Goal: Transaction & Acquisition: Subscribe to service/newsletter

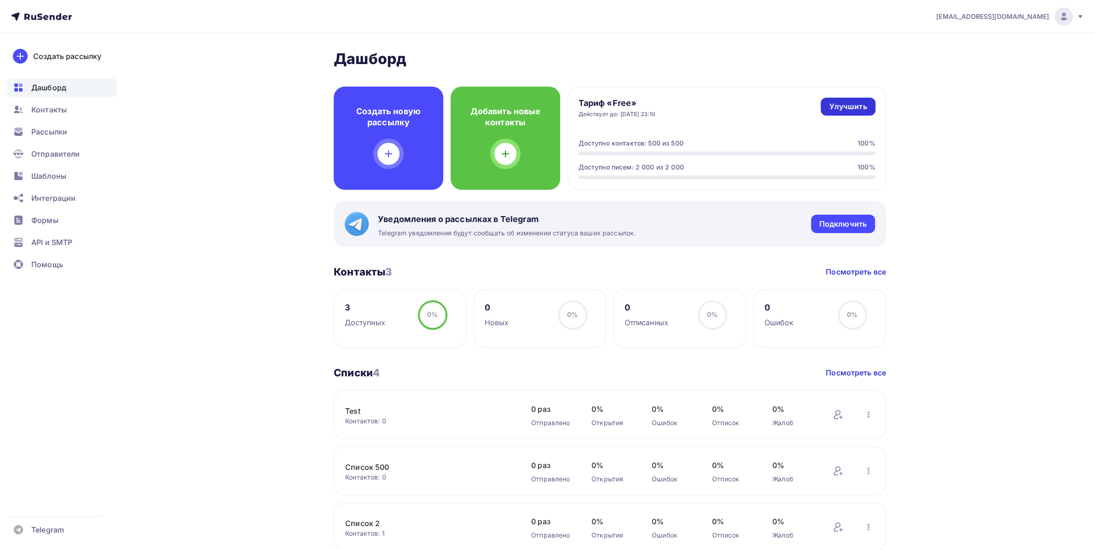
click at [859, 108] on div "Улучшить" at bounding box center [848, 106] width 38 height 11
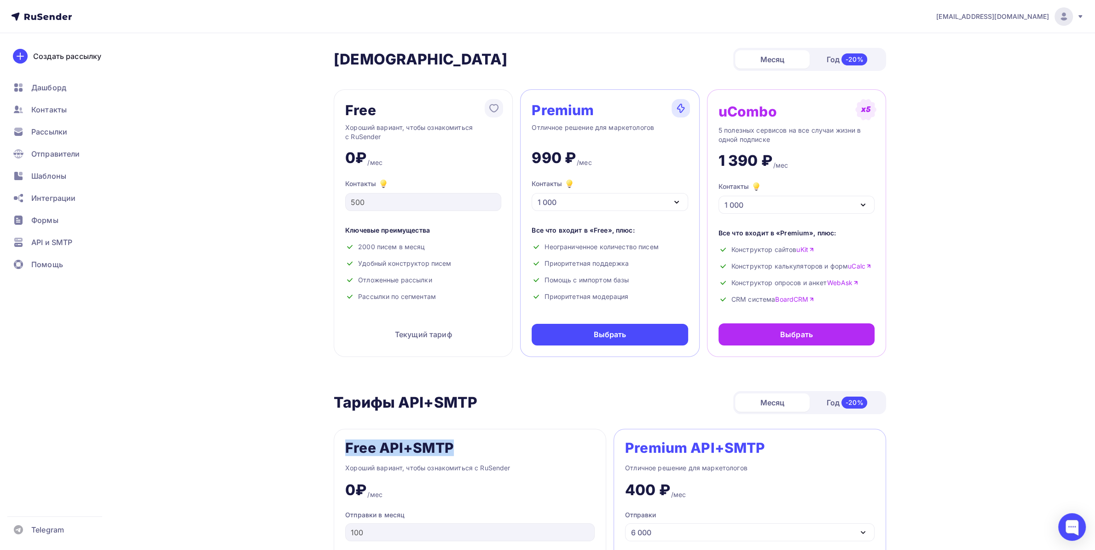
drag, startPoint x: 342, startPoint y: 444, endPoint x: 450, endPoint y: 440, distance: 108.2
click at [450, 440] on div "Free API+SMTP Хороший вариант, чтобы ознакомиться с RuSender 0₽ /мес Отправки в…" at bounding box center [470, 558] width 273 height 258
drag, startPoint x: 428, startPoint y: 442, endPoint x: 433, endPoint y: 442, distance: 5.5
copy div "Free API+SMTP"
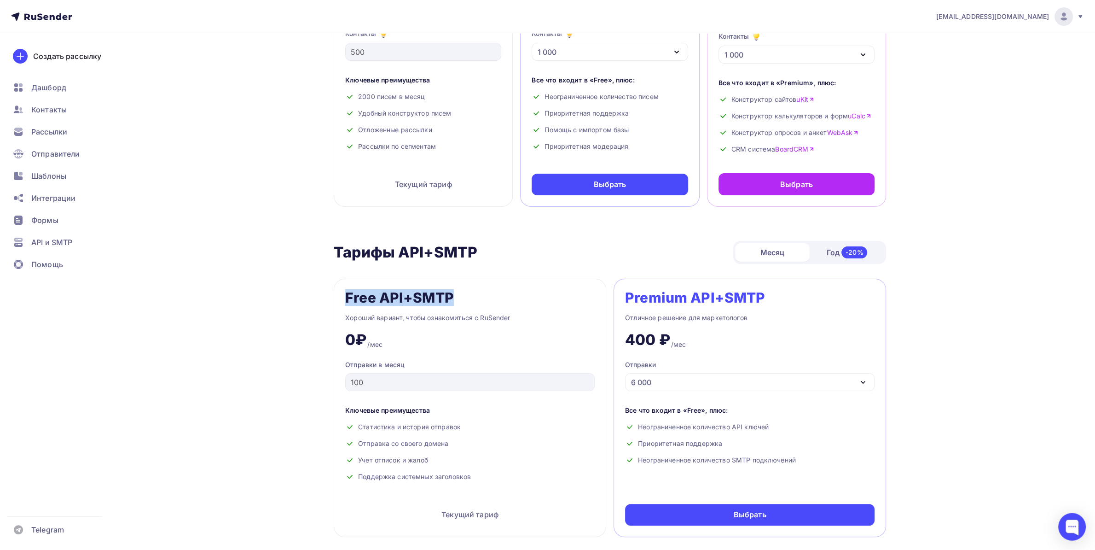
scroll to position [242, 0]
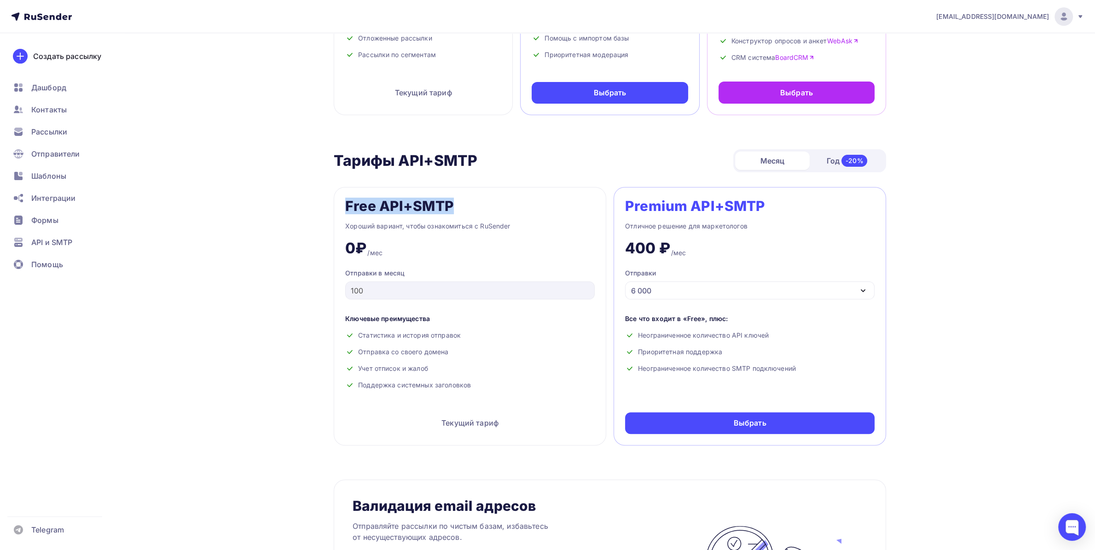
click at [673, 296] on div "6 000" at bounding box center [750, 290] width 250 height 18
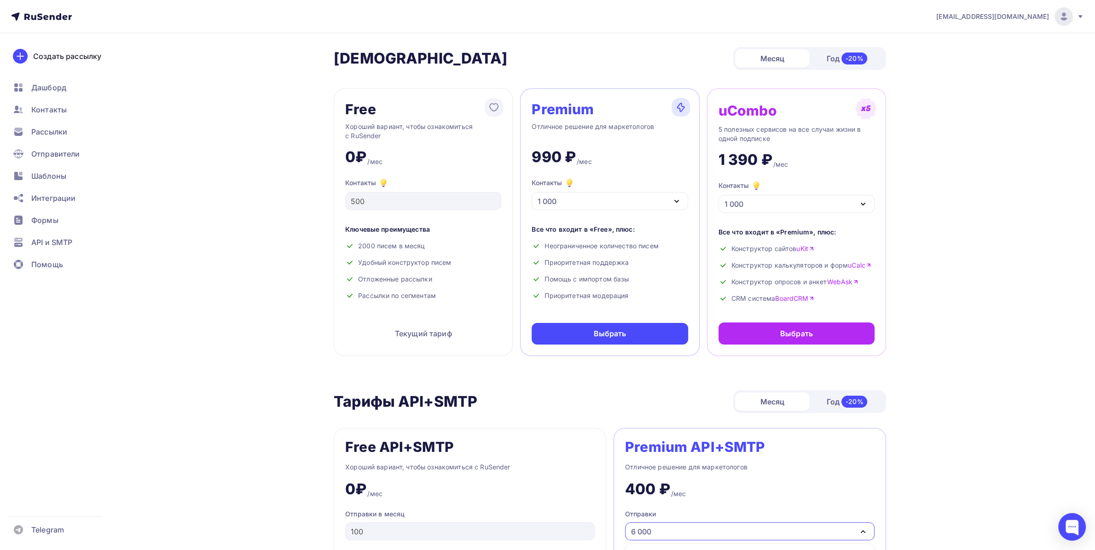
scroll to position [0, 0]
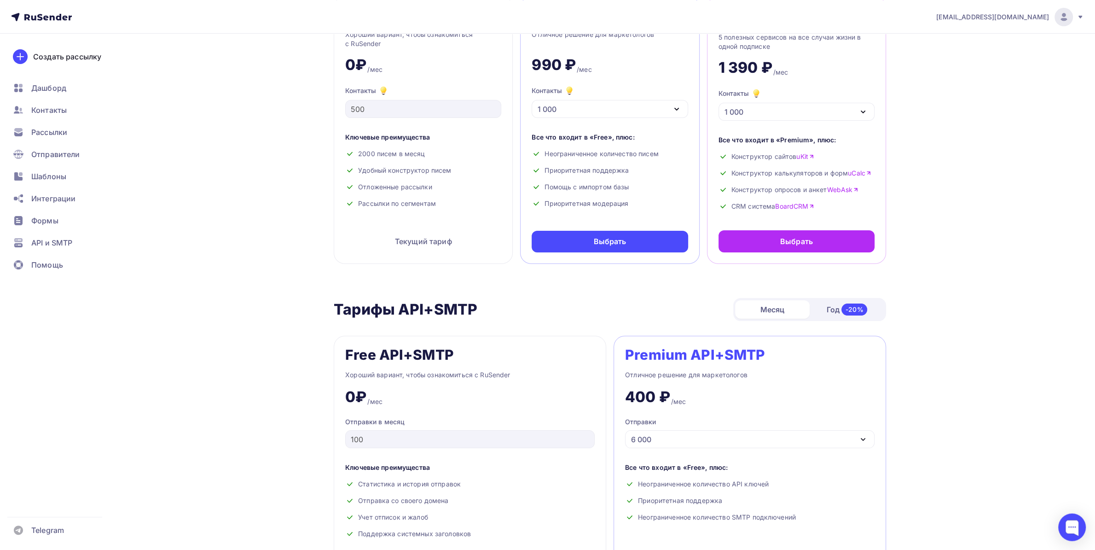
scroll to position [193, 0]
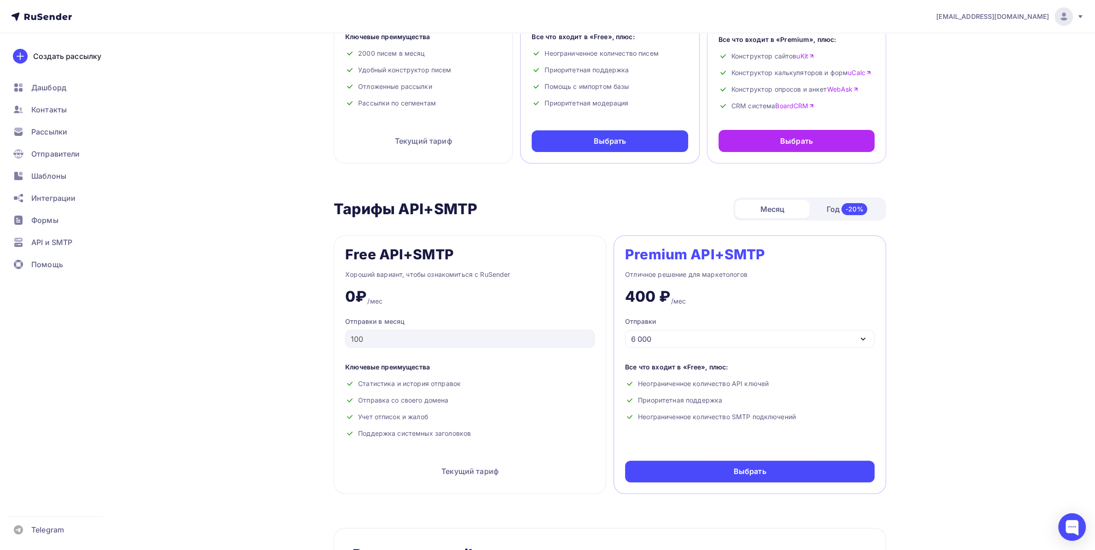
click at [705, 356] on div "Premium API+SMTP Отличное решение для маркетологов 400 ₽ /мес Отправки 6 000 6 …" at bounding box center [750, 364] width 273 height 258
click at [663, 339] on div "6 000" at bounding box center [750, 339] width 250 height 18
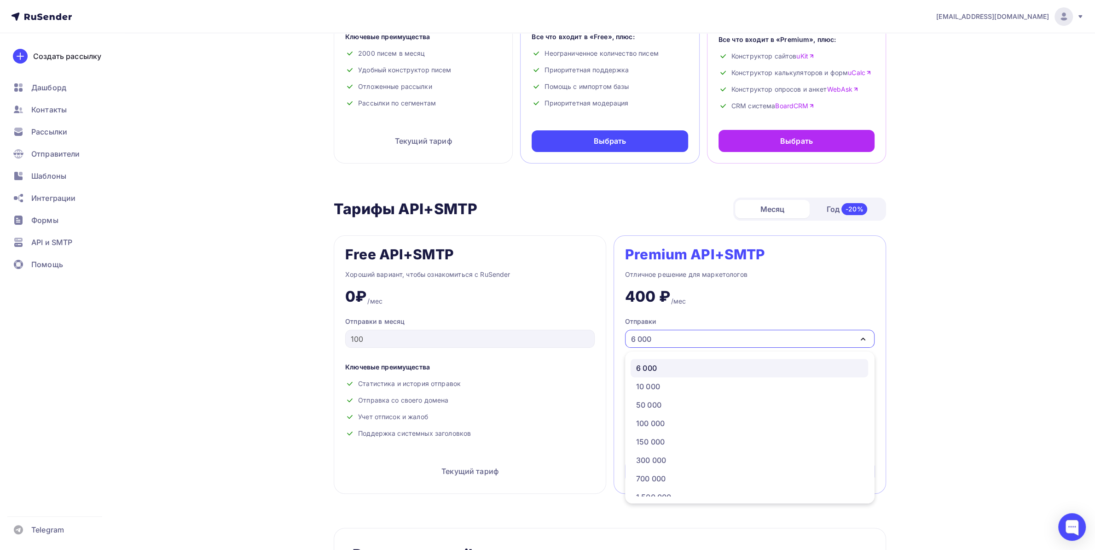
click at [987, 331] on div "[EMAIL_ADDRESS][DOMAIN_NAME] Аккаунт Тарифы Выйти Создать рассылку [GEOGRAPHIC_…" at bounding box center [547, 523] width 1095 height 1433
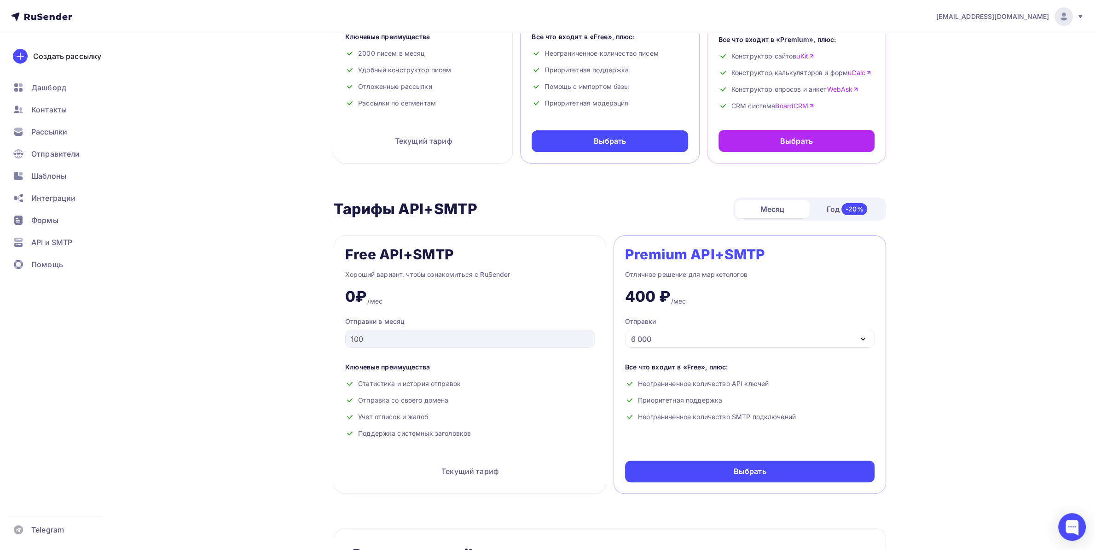
click at [825, 214] on div "Год -20%" at bounding box center [847, 208] width 75 height 19
click at [785, 211] on div "Месяц" at bounding box center [772, 209] width 75 height 18
click at [693, 331] on div "Отправки 6 000" at bounding box center [750, 332] width 250 height 31
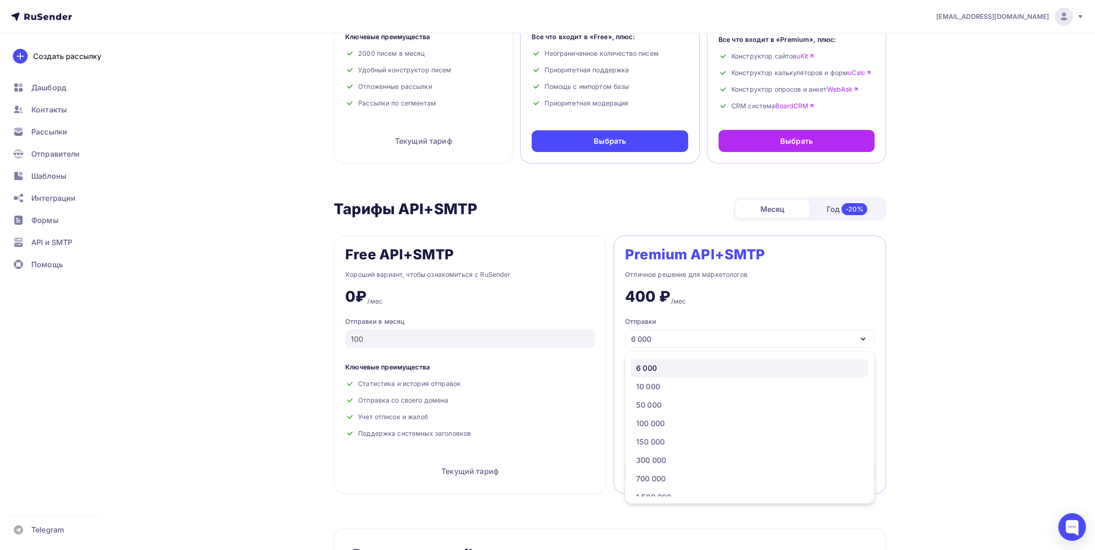
click at [695, 333] on div "6 000" at bounding box center [750, 339] width 250 height 18
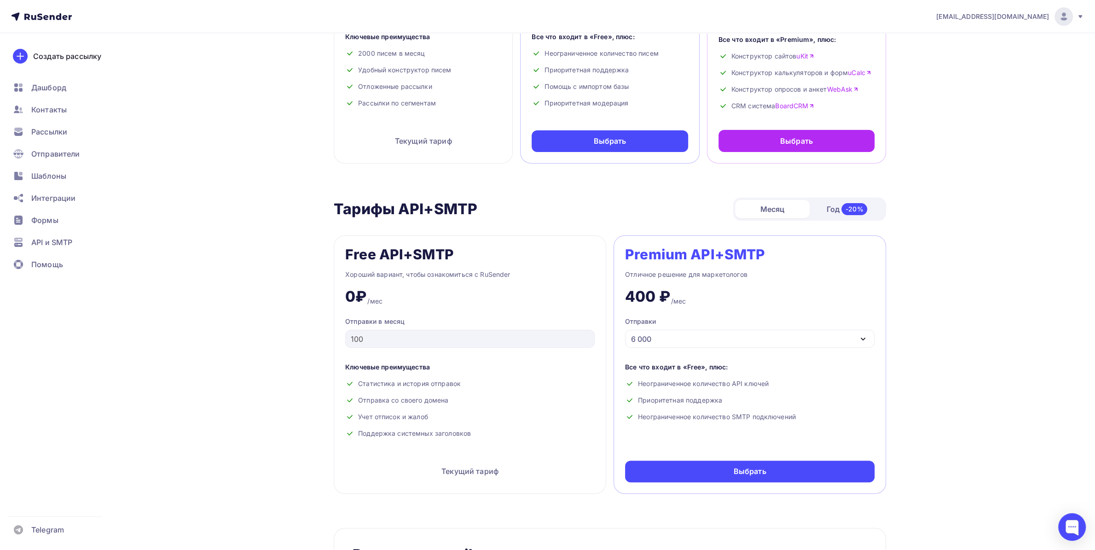
click at [828, 212] on div "Год -20%" at bounding box center [847, 208] width 75 height 19
click at [711, 335] on div "6 000" at bounding box center [750, 339] width 250 height 18
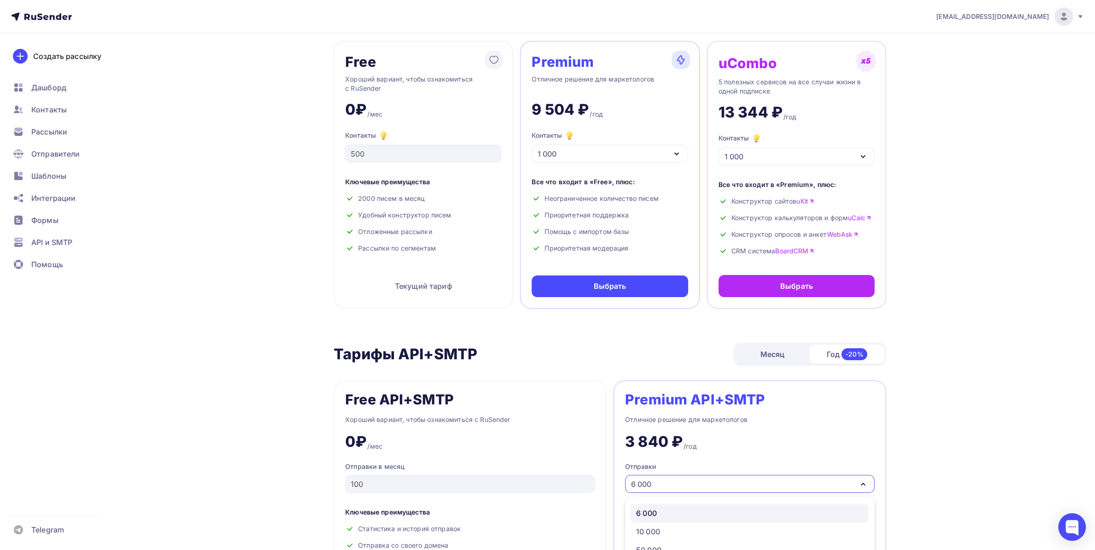
click at [772, 358] on div "Месяц" at bounding box center [772, 354] width 75 height 18
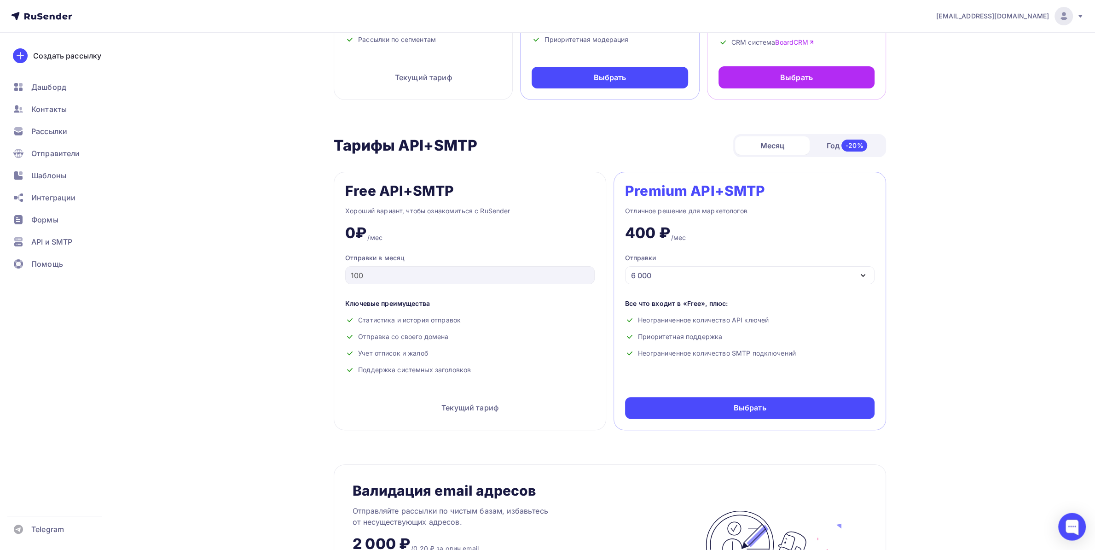
scroll to position [289, 0]
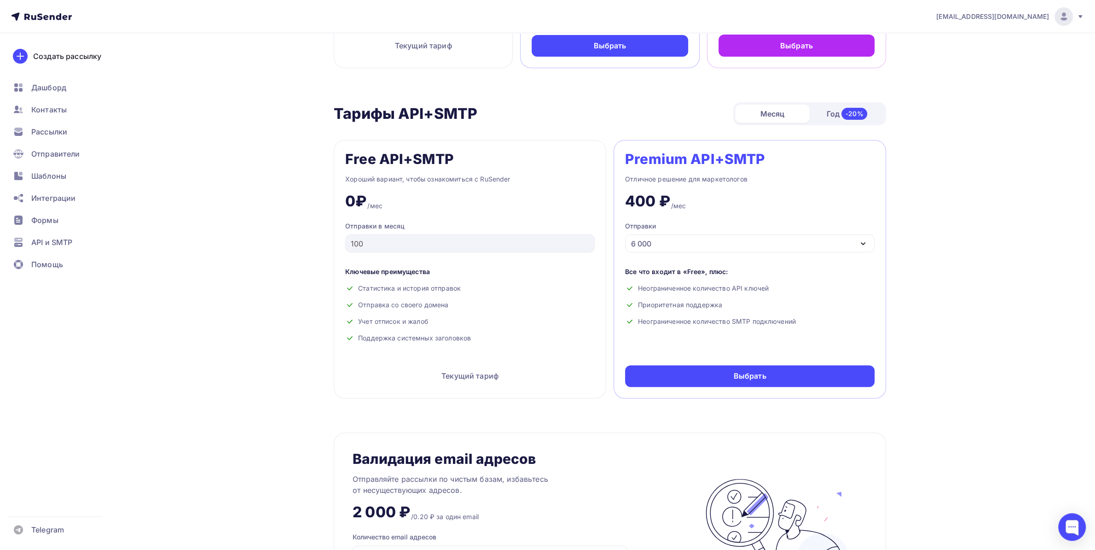
click at [487, 203] on div "0₽ /мес" at bounding box center [470, 198] width 250 height 26
click at [702, 244] on div "6 000" at bounding box center [750, 243] width 250 height 18
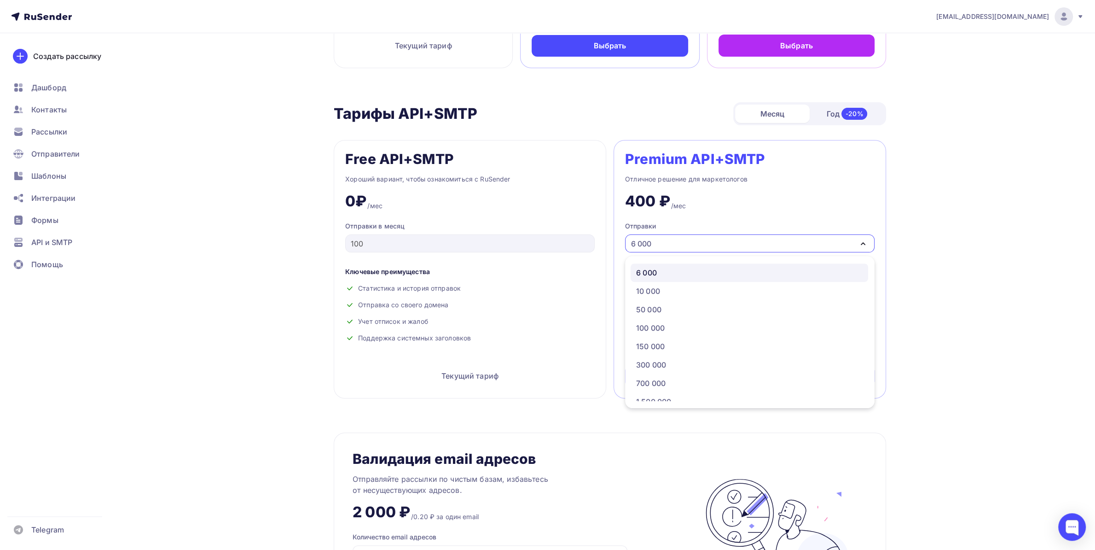
click at [438, 259] on div "Free API+SMTP Хороший вариант, чтобы ознакомиться с RuSender 0₽ /мес Отправки в…" at bounding box center [470, 269] width 273 height 258
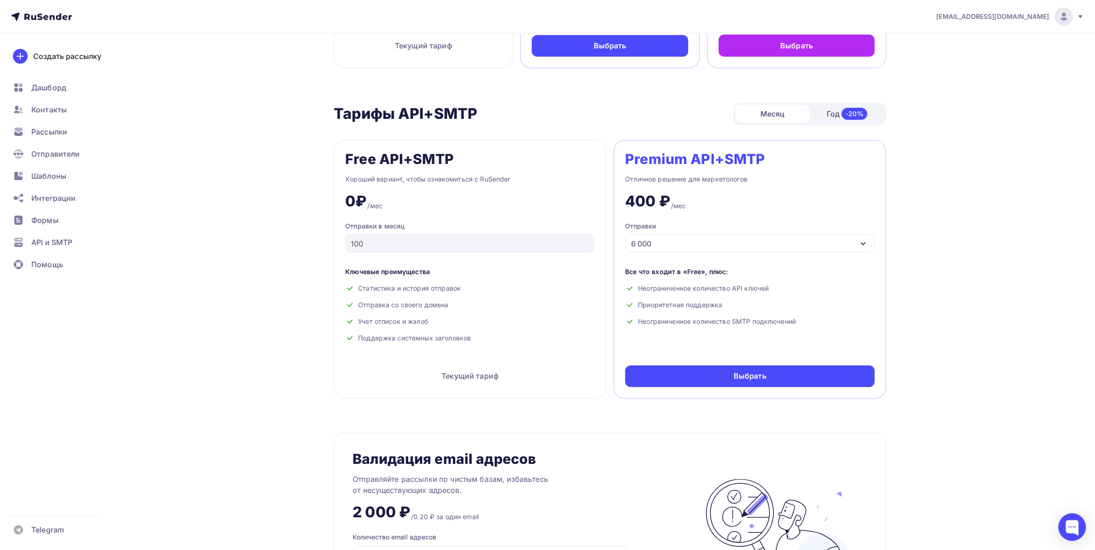
click at [632, 246] on div "6 000" at bounding box center [641, 243] width 20 height 11
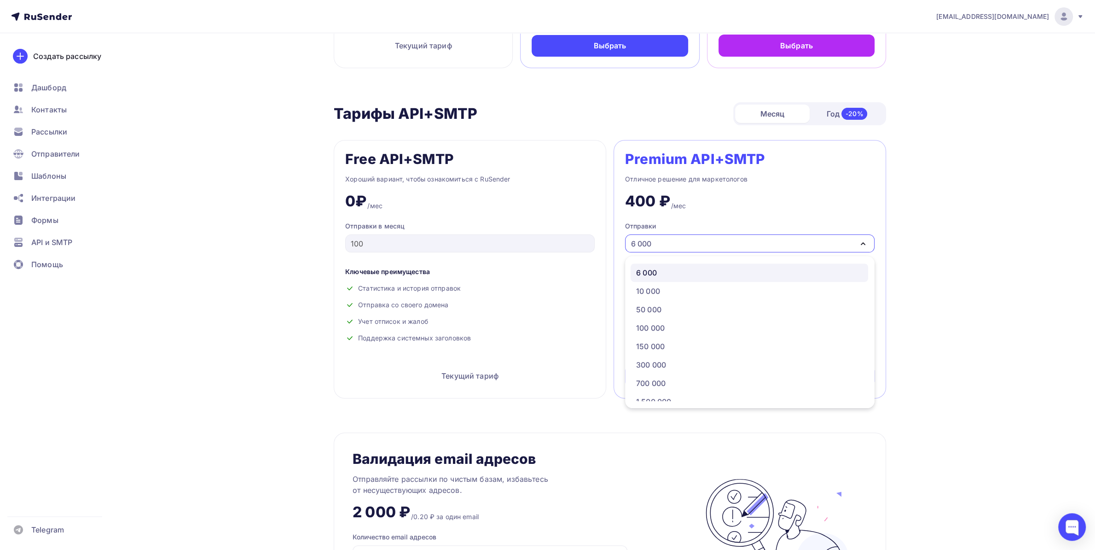
click at [941, 206] on div "[EMAIL_ADDRESS][DOMAIN_NAME] Аккаунт Тарифы Выйти Создать рассылку [GEOGRAPHIC_…" at bounding box center [547, 427] width 1095 height 1433
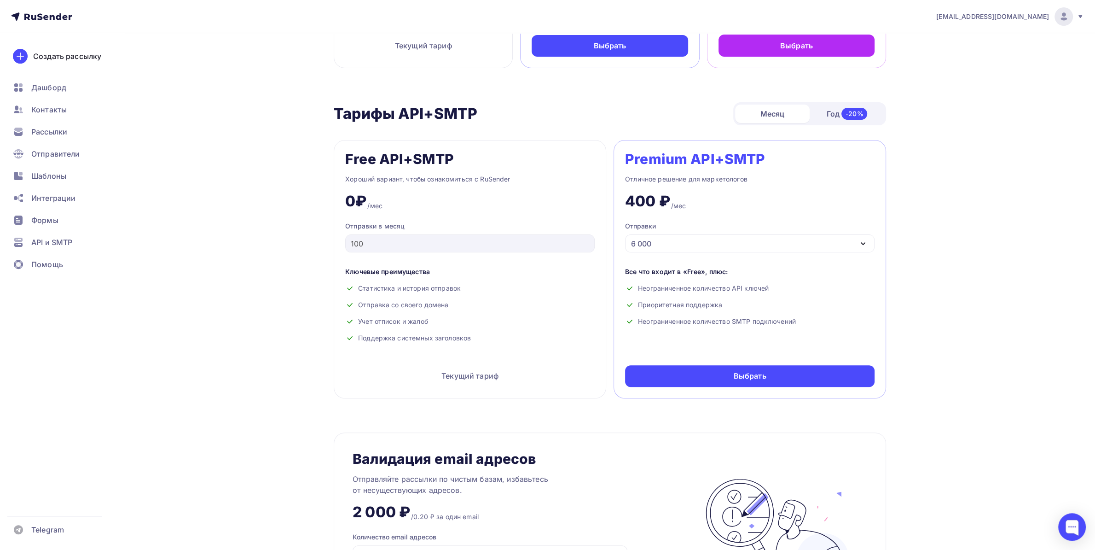
click at [916, 249] on div "Тарифы Тарифы Месяц Год -20% Free Хороший вариант, чтобы ознакомиться с RuSende…" at bounding box center [547, 444] width 754 height 1399
drag, startPoint x: 815, startPoint y: 243, endPoint x: 815, endPoint y: 250, distance: 6.9
click at [815, 250] on div "6 000" at bounding box center [750, 243] width 250 height 18
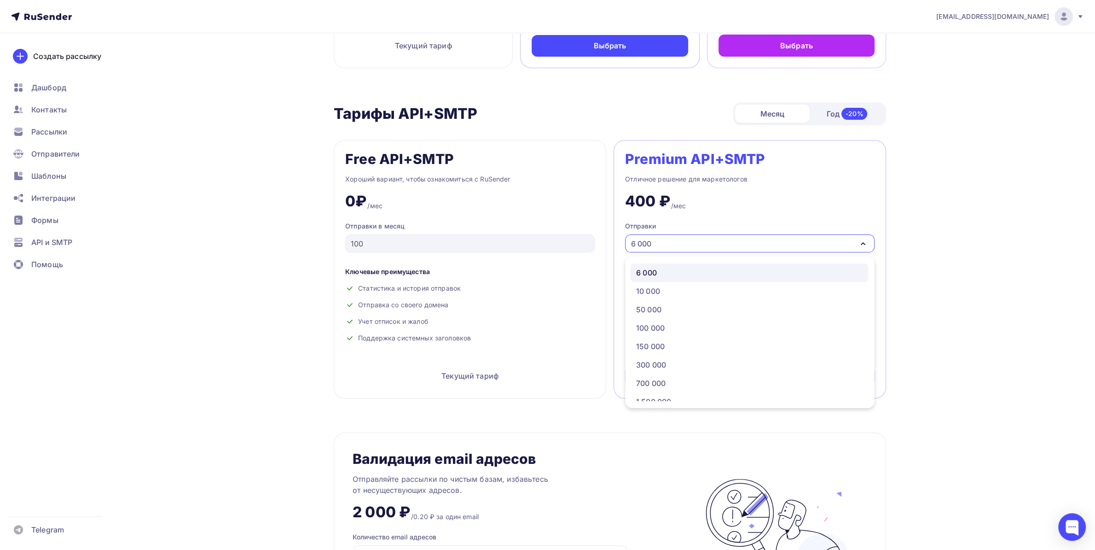
click at [815, 250] on div "6 000" at bounding box center [750, 243] width 250 height 18
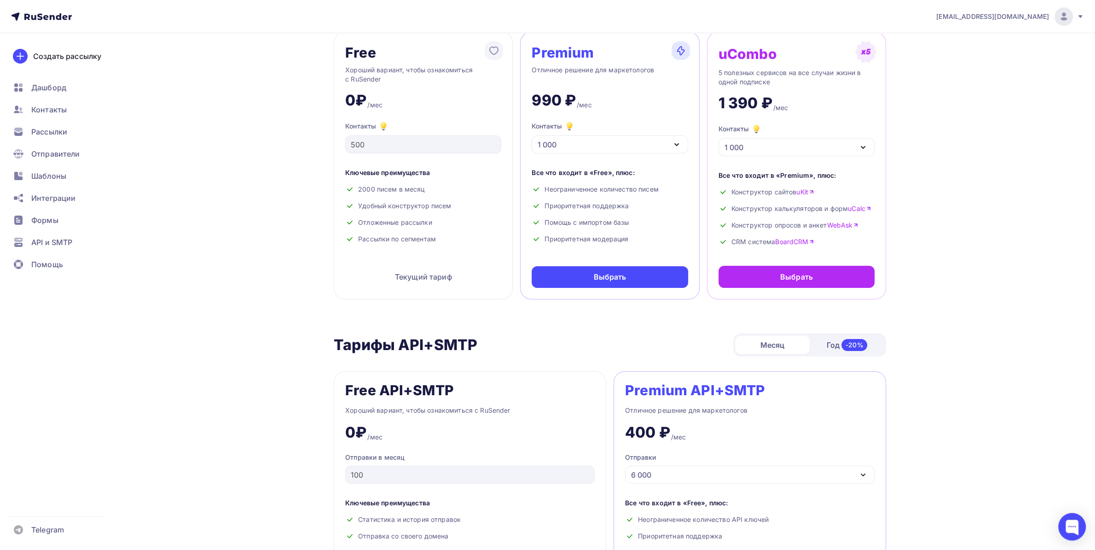
scroll to position [56, 0]
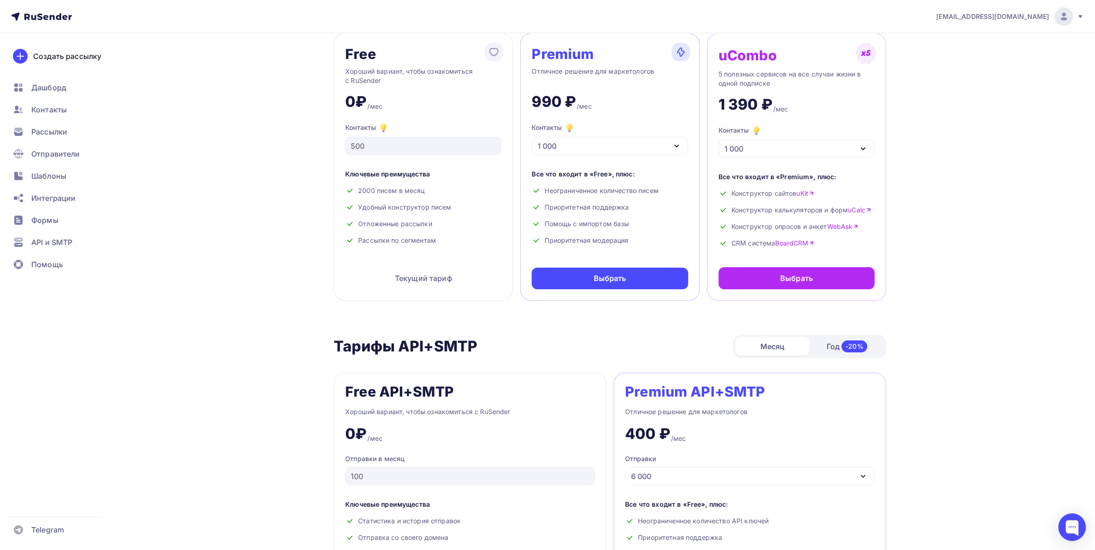
click at [590, 148] on div "1 000" at bounding box center [610, 146] width 156 height 18
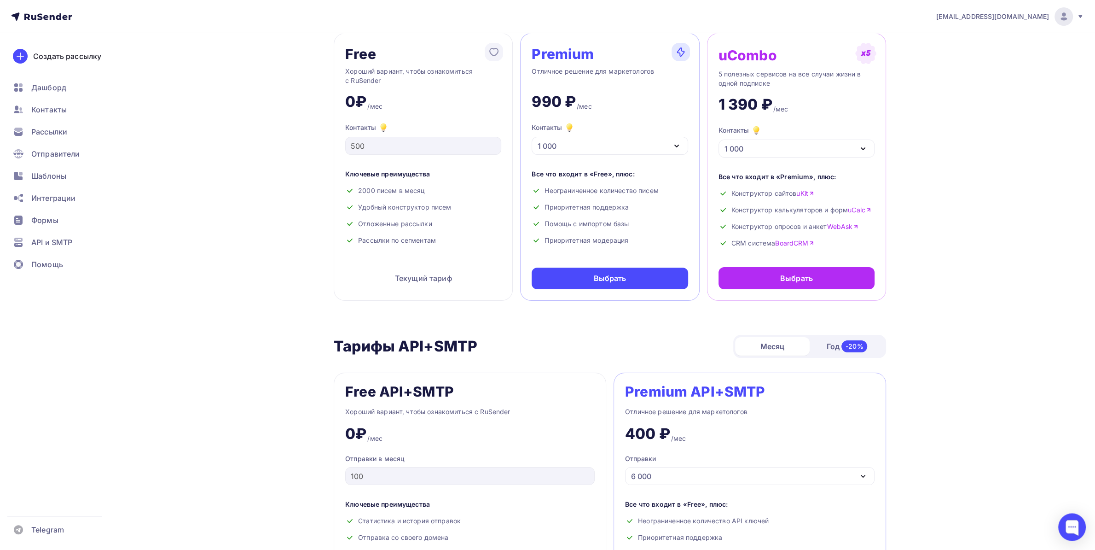
drag, startPoint x: 186, startPoint y: 196, endPoint x: 196, endPoint y: 192, distance: 10.3
